Goal: Find specific page/section: Find specific page/section

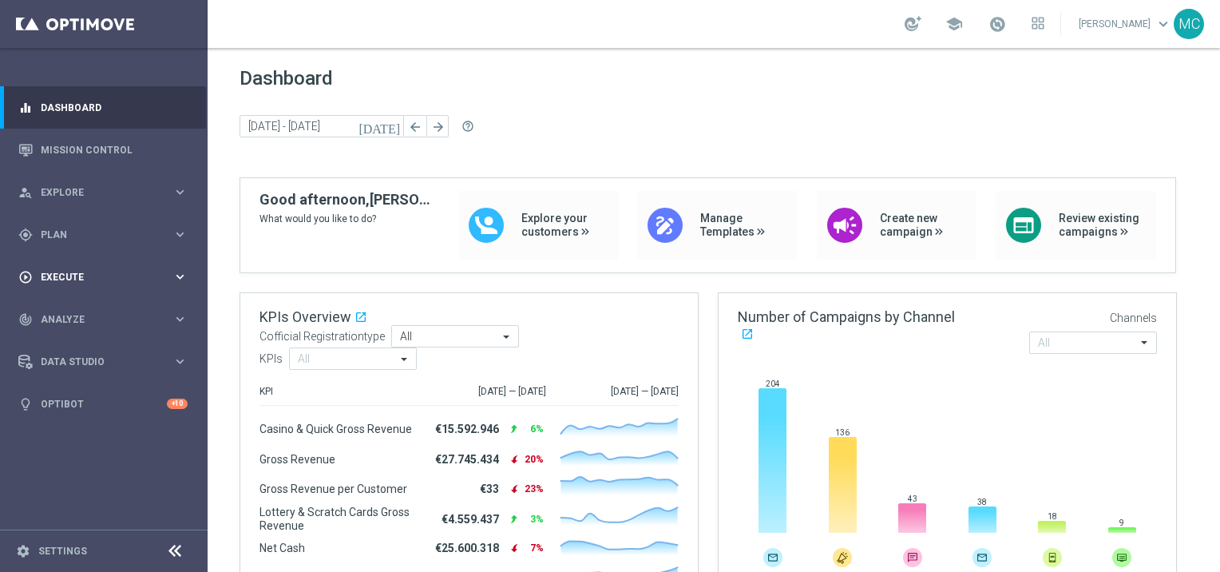
click at [61, 270] on div "play_circle_outline Execute" at bounding box center [95, 277] width 154 height 14
click at [60, 217] on div "gps_fixed Plan keyboard_arrow_right" at bounding box center [103, 234] width 206 height 42
click at [67, 313] on span "Templates" at bounding box center [99, 316] width 114 height 10
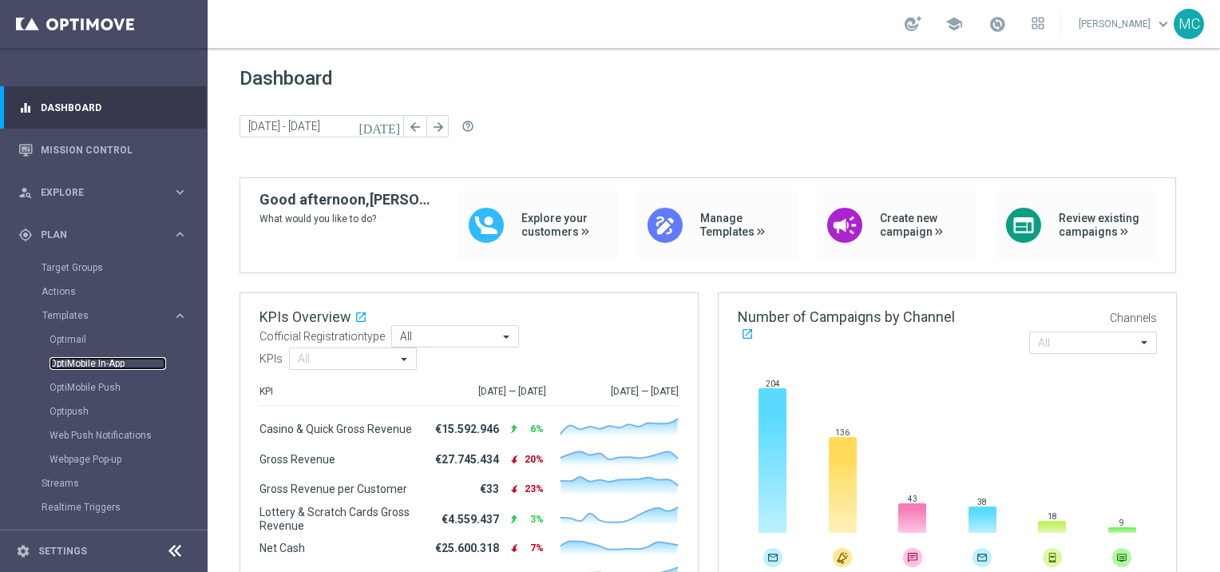
click at [104, 362] on link "OptiMobile In-App" at bounding box center [107, 363] width 117 height 13
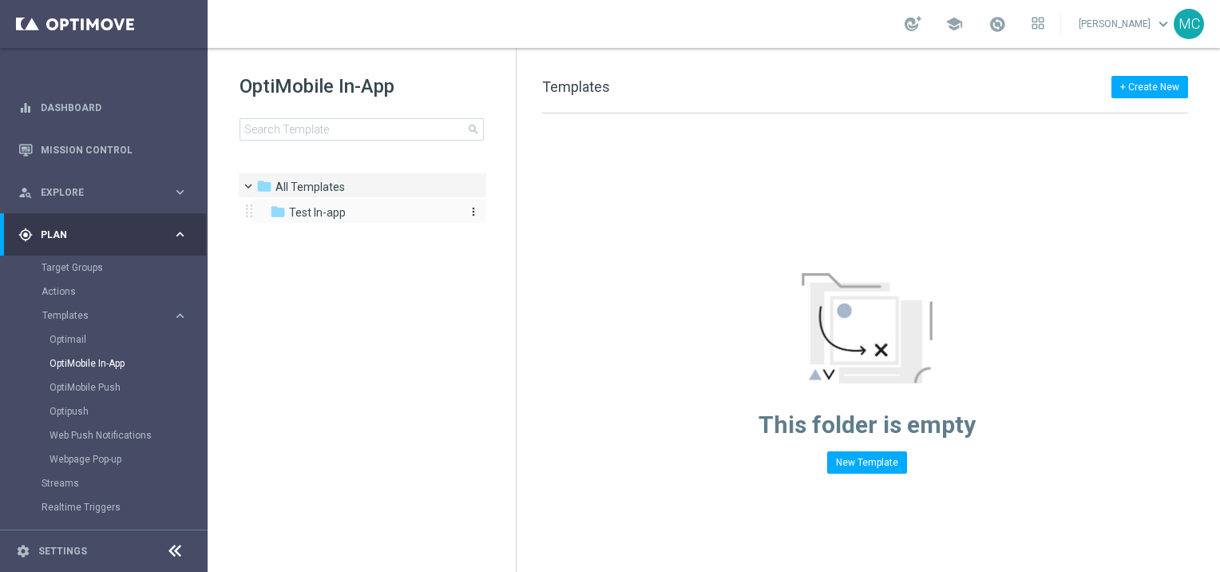
click at [314, 214] on span "Test In-app" at bounding box center [317, 212] width 57 height 14
